Goal: Find specific page/section: Find specific page/section

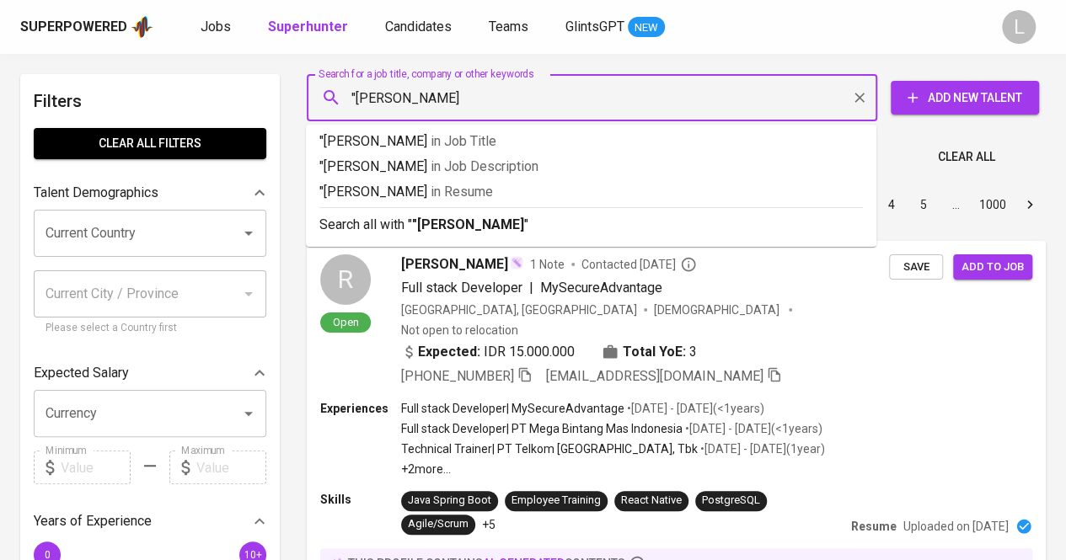
type input ""Ghaida Salsabila""
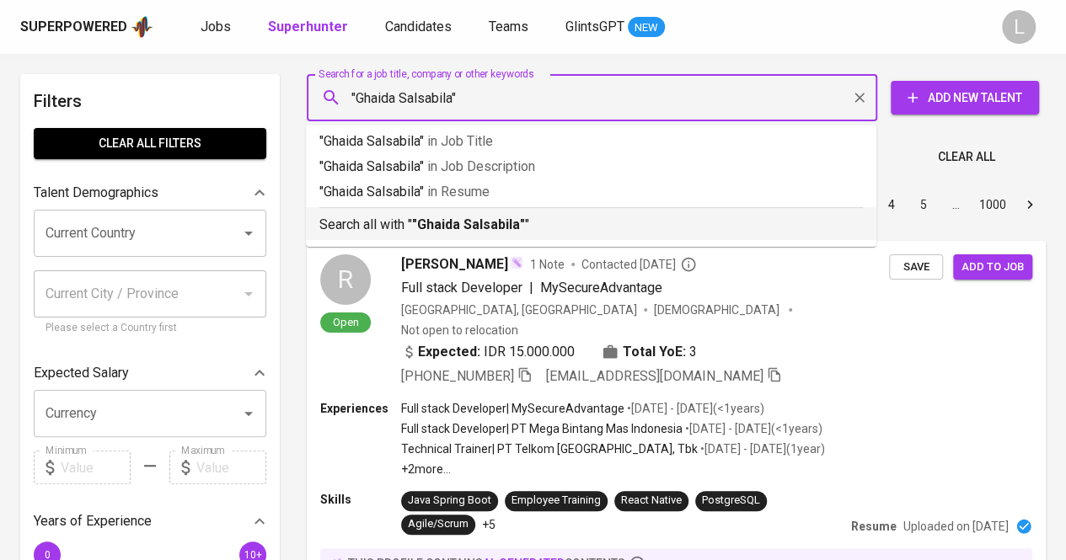
click at [454, 223] on b ""Ghaida Salsabila"" at bounding box center [468, 225] width 113 height 16
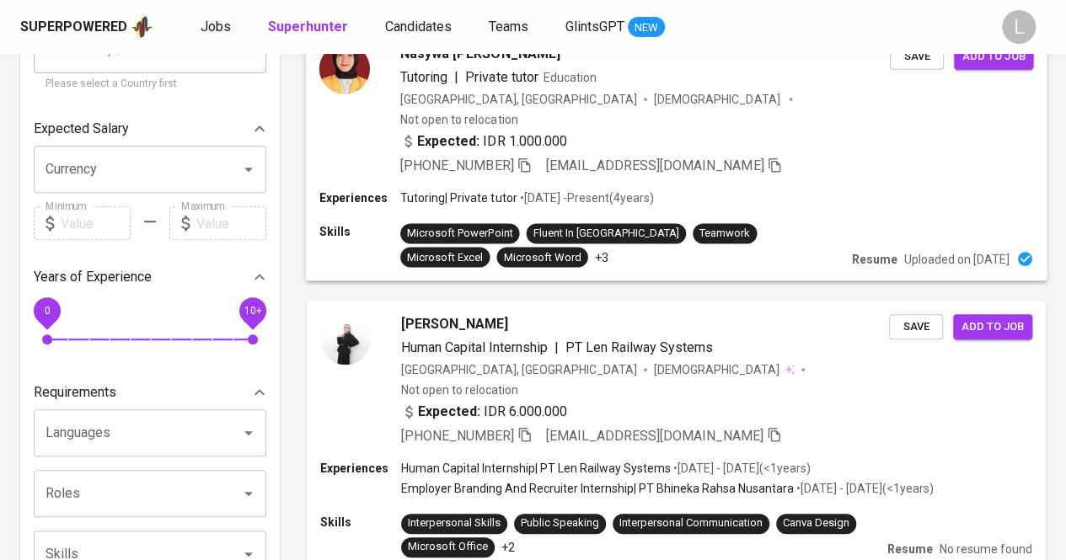
scroll to position [245, 0]
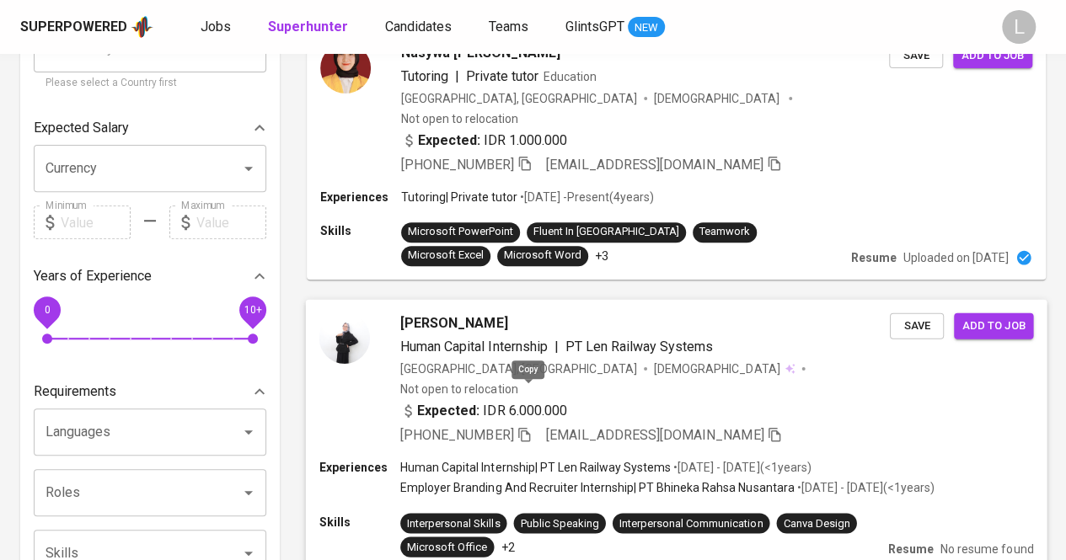
click at [529, 427] on icon "button" at bounding box center [524, 434] width 12 height 14
click at [529, 426] on icon "button" at bounding box center [524, 433] width 15 height 15
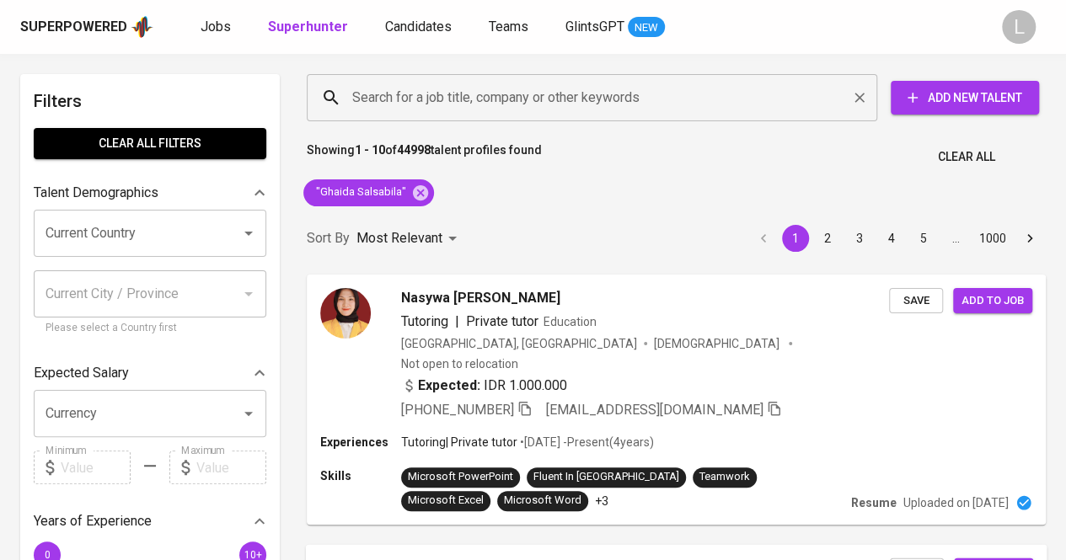
click at [440, 76] on div "Search for a job title, company or other keywords" at bounding box center [592, 97] width 570 height 47
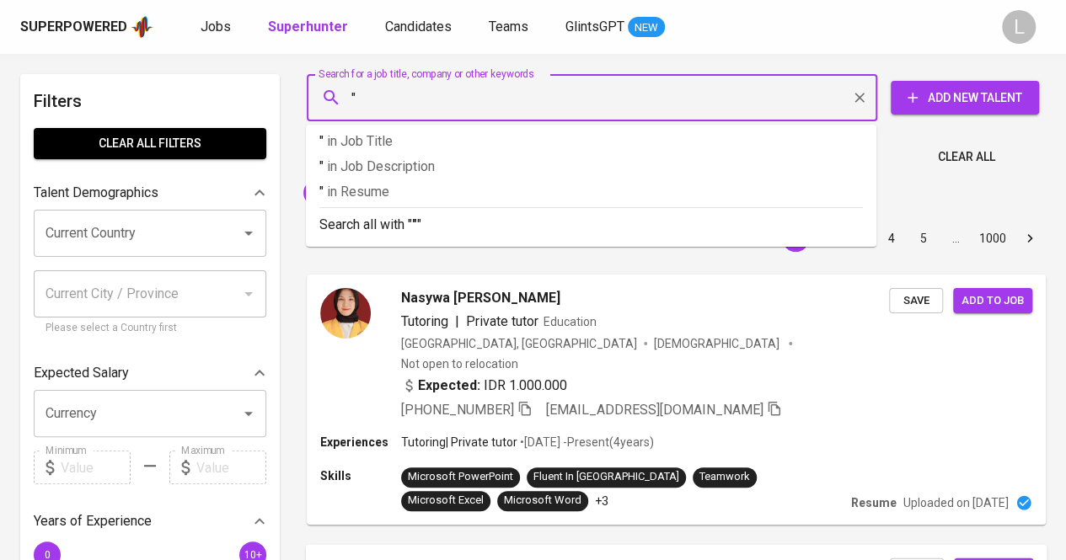
paste input "[PERSON_NAME] (She/Her)"
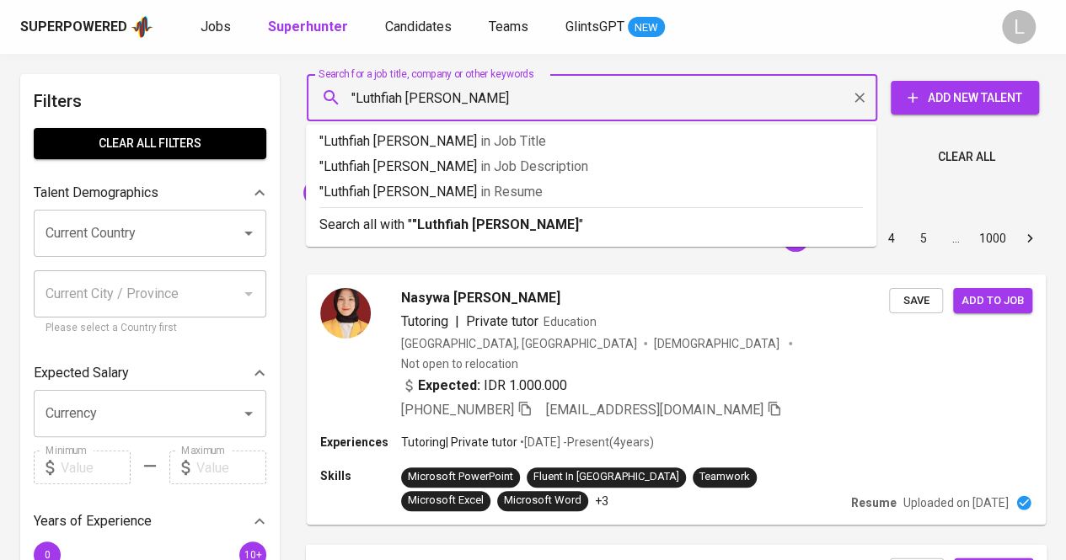
type input ""Luthfiah Hasna Muthia""
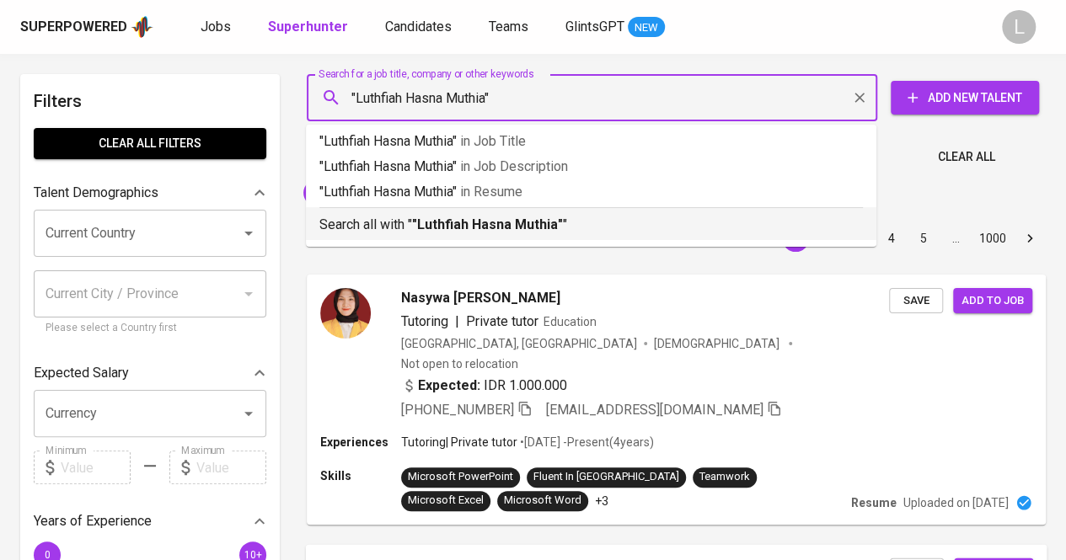
click at [467, 222] on b ""Luthfiah Hasna Muthia"" at bounding box center [487, 225] width 151 height 16
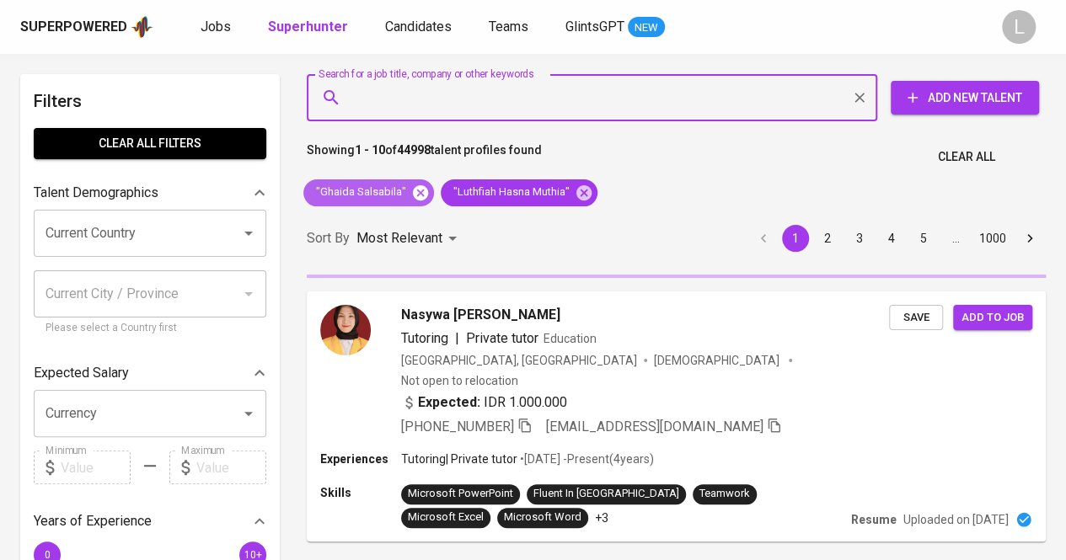
click at [415, 190] on icon at bounding box center [420, 193] width 19 height 19
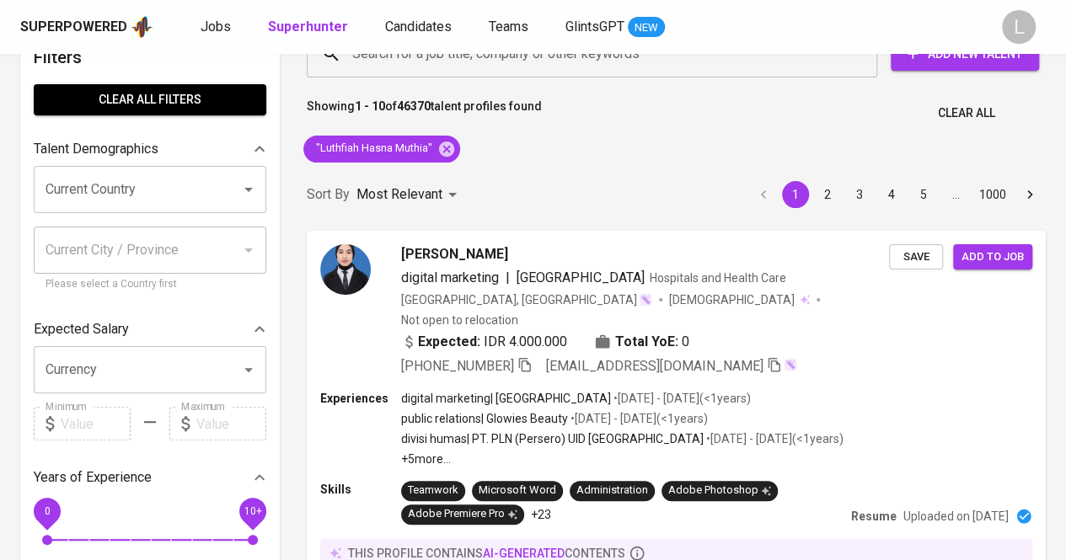
scroll to position [76, 0]
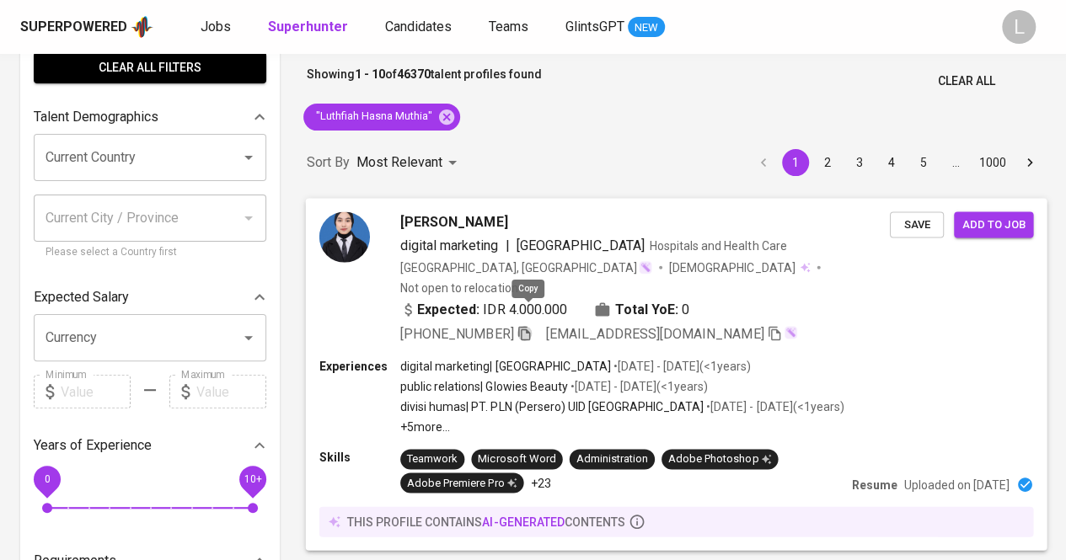
click at [531, 325] on icon "button" at bounding box center [524, 332] width 15 height 15
